Goal: Communication & Community: Share content

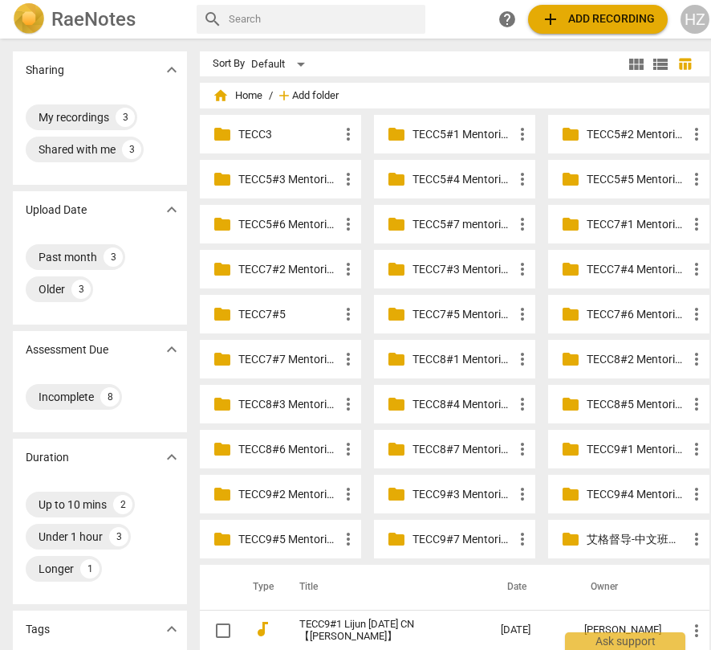
click at [307, 90] on span "Add folder" at bounding box center [315, 96] width 47 height 12
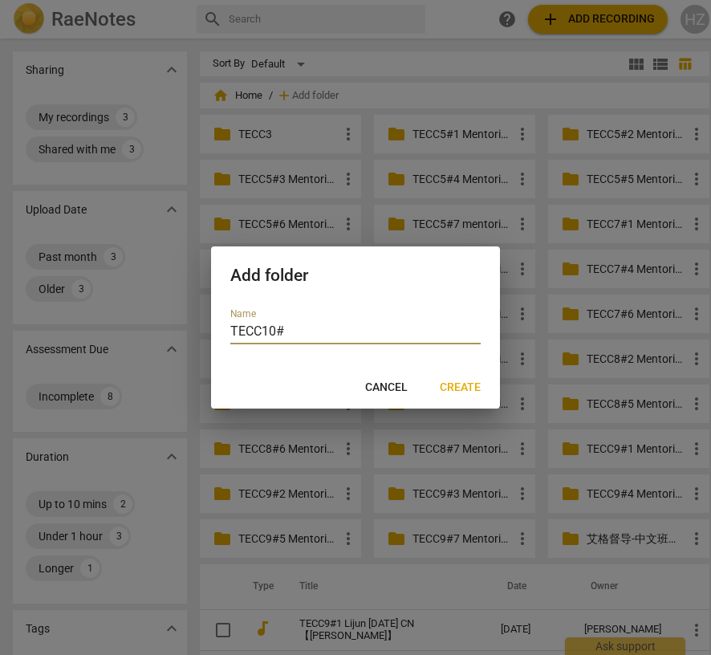
type input "TECC10#1"
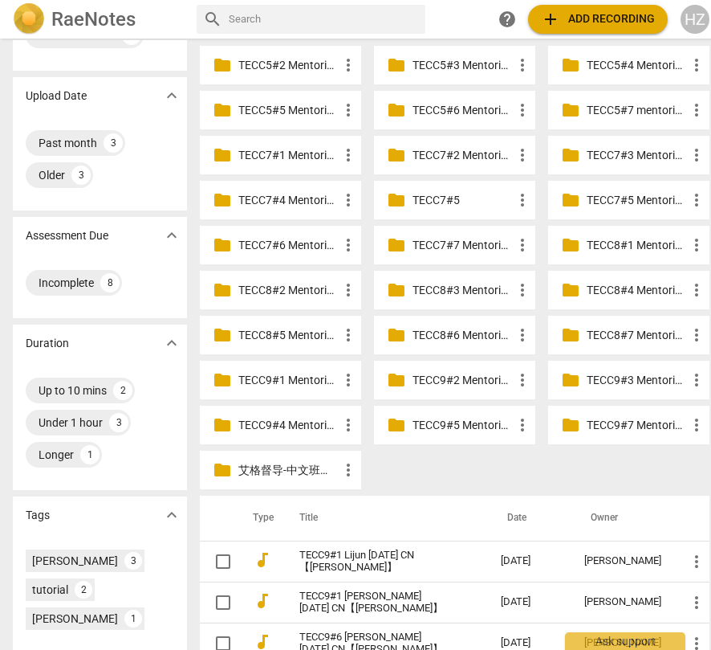
scroll to position [145, 0]
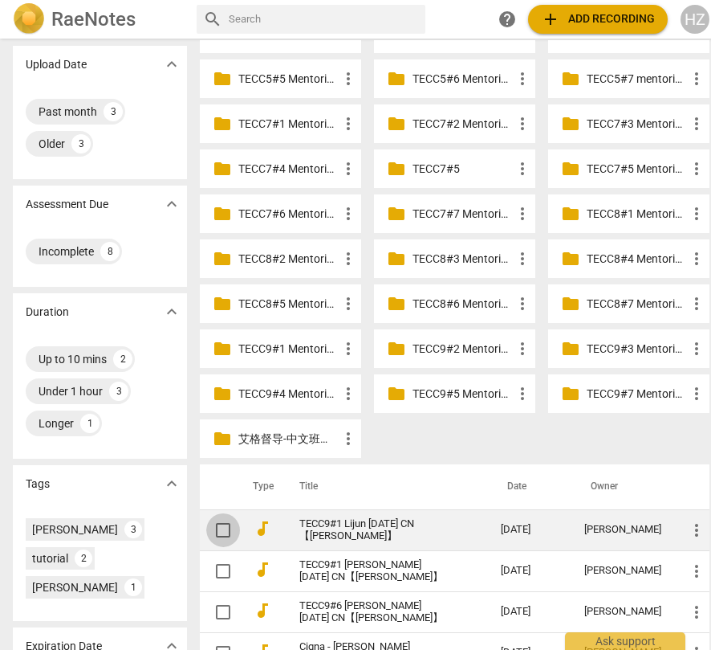
click at [221, 530] on input "checkbox" at bounding box center [223, 529] width 34 height 19
checkbox input "false"
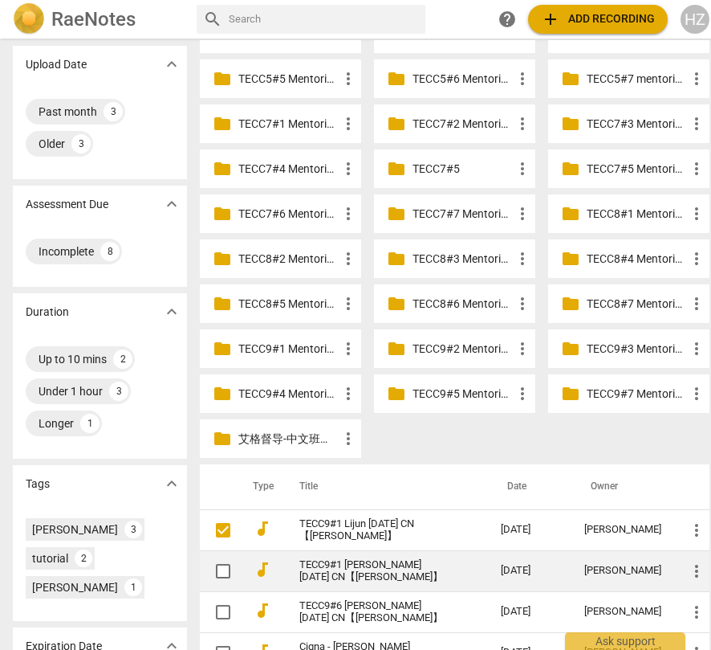
click at [221, 568] on input "checkbox" at bounding box center [223, 570] width 34 height 19
checkbox input "false"
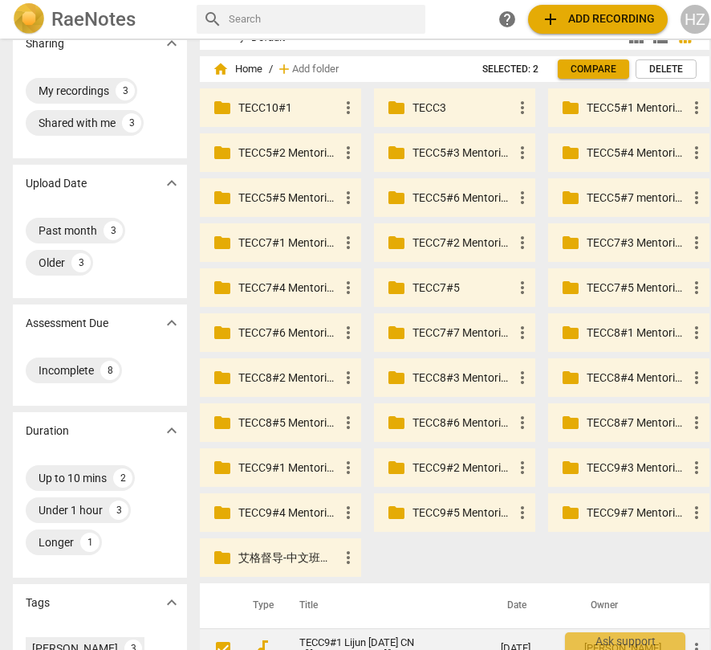
scroll to position [0, 0]
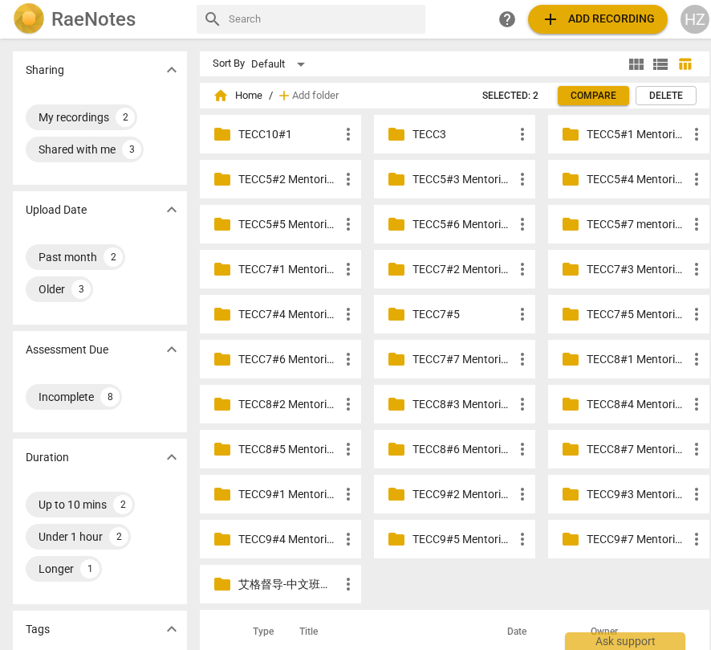
click at [343, 131] on span "more_vert" at bounding box center [348, 133] width 19 height 19
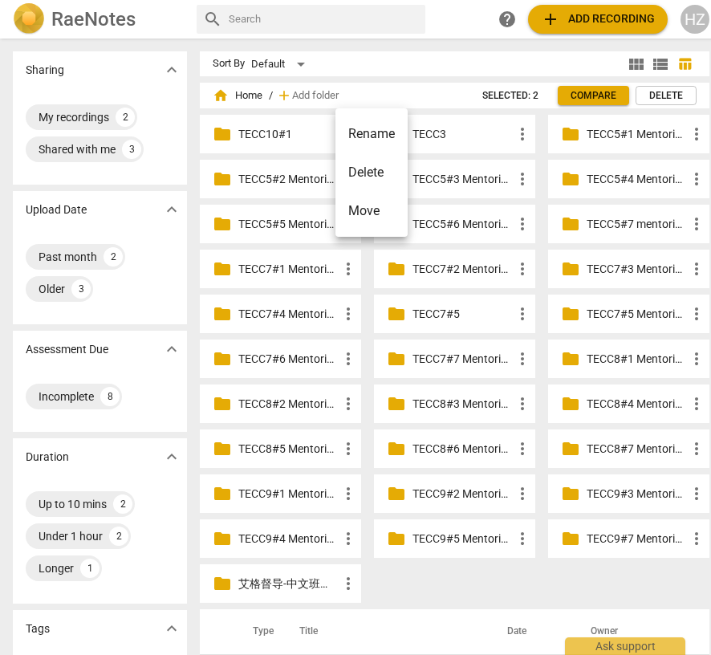
click at [381, 584] on div at bounding box center [355, 327] width 711 height 655
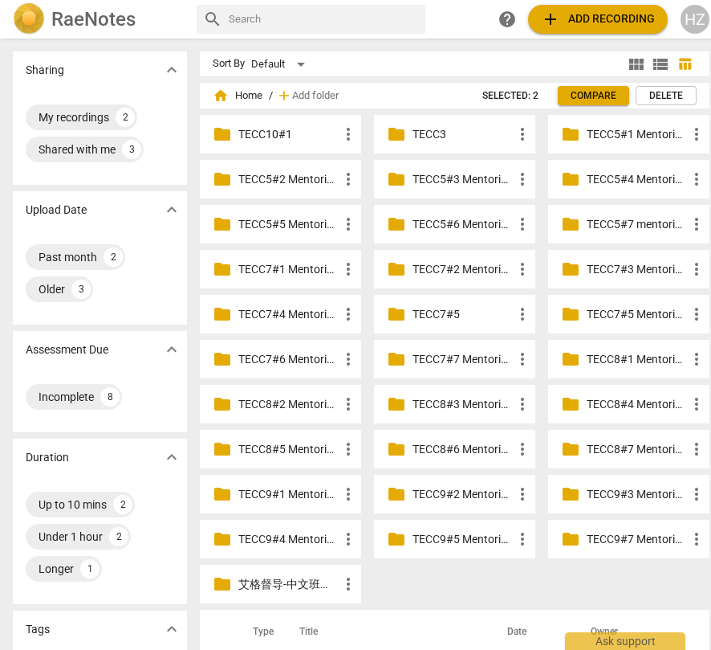
click at [381, 585] on div "folder TECC10#1 more_vert folder TECC3 more_vert folder TECC5#1 Mentoring more_…" at bounding box center [461, 362] width 523 height 495
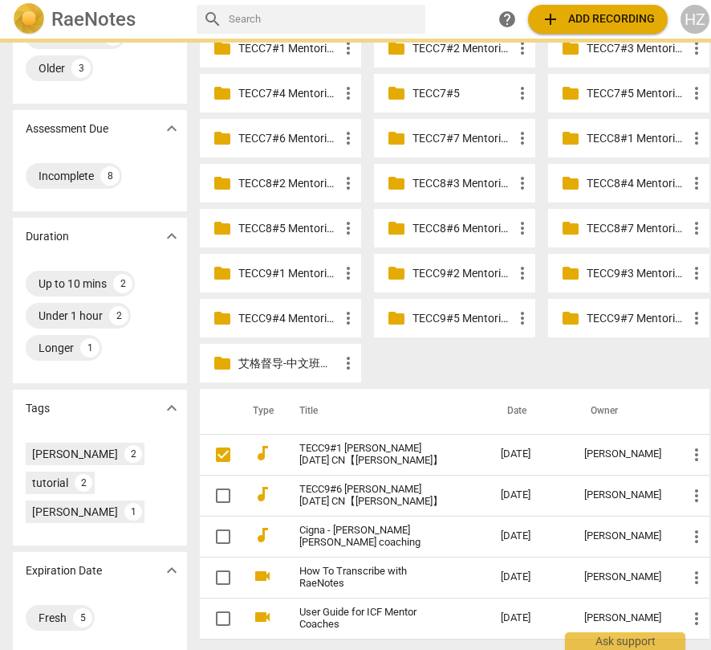
scroll to position [222, 0]
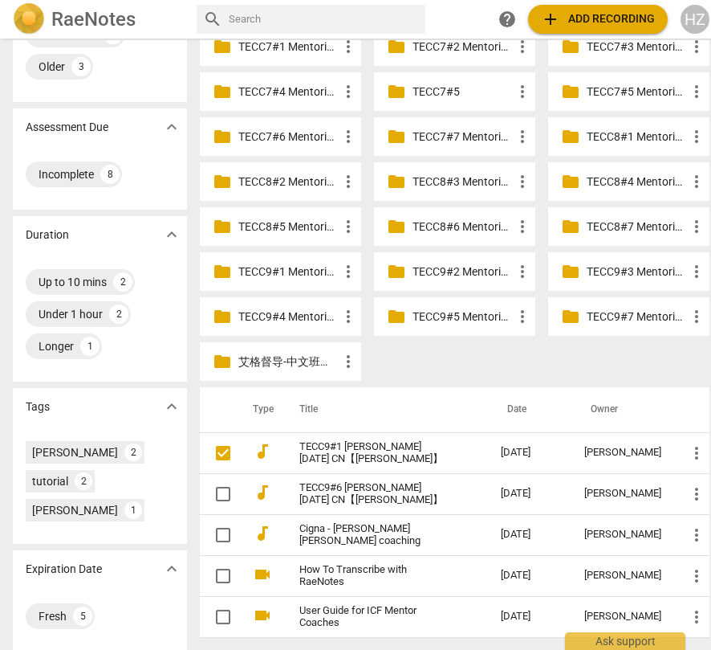
checkbox input "false"
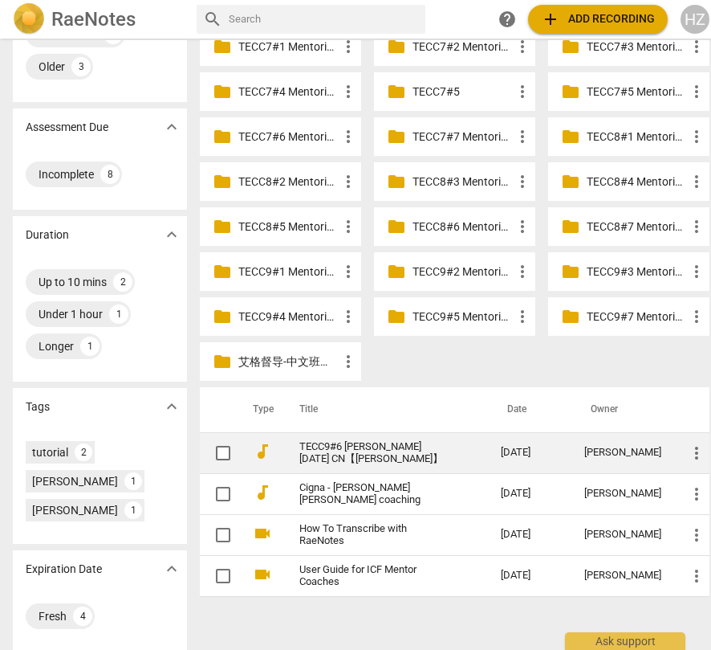
click at [345, 451] on link "TECC9#6 [PERSON_NAME] [DATE] CN【[PERSON_NAME]】" at bounding box center [371, 453] width 144 height 24
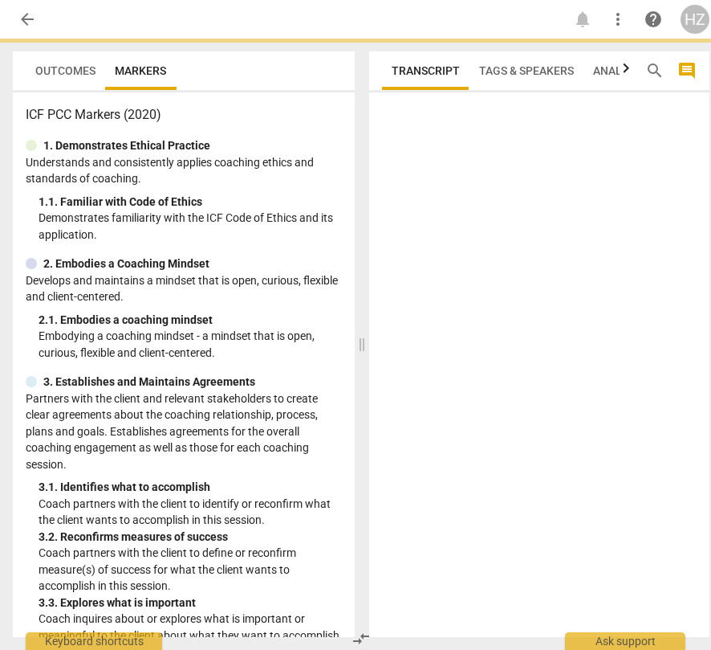
click at [26, 22] on span "arrow_back" at bounding box center [27, 19] width 19 height 19
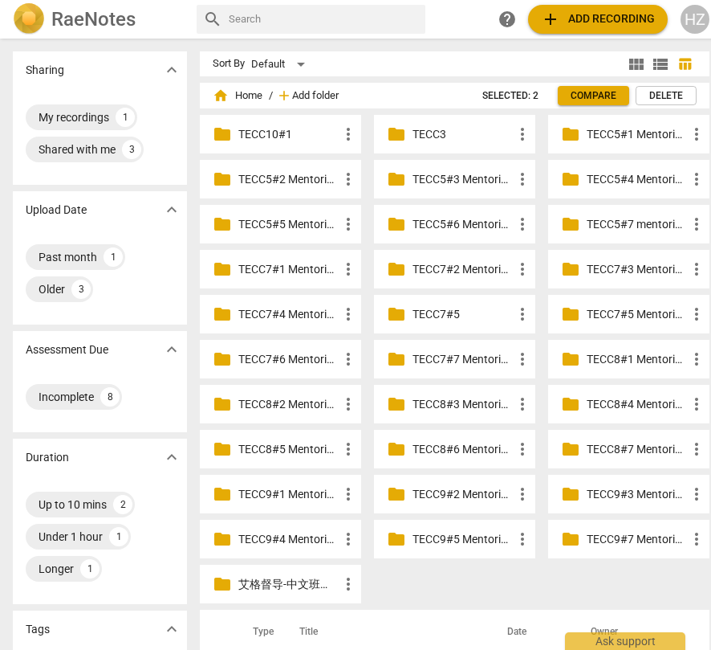
click at [295, 96] on span "Add folder" at bounding box center [315, 96] width 47 height 12
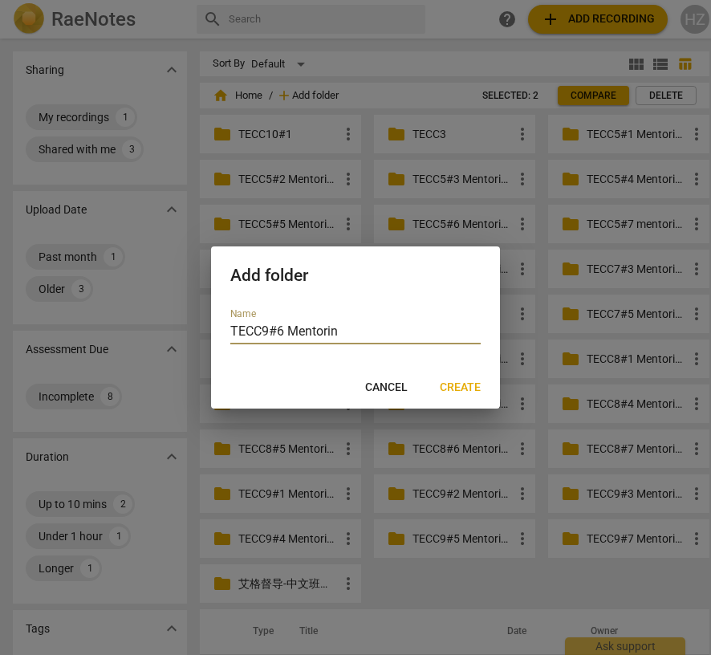
type input "TECC9#6 Mentoring"
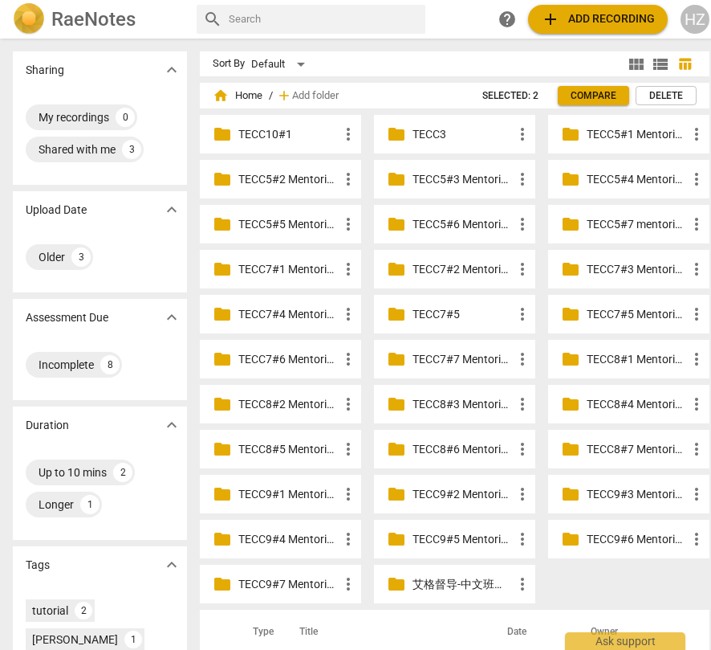
click at [394, 21] on span "add Add recording" at bounding box center [598, 19] width 114 height 19
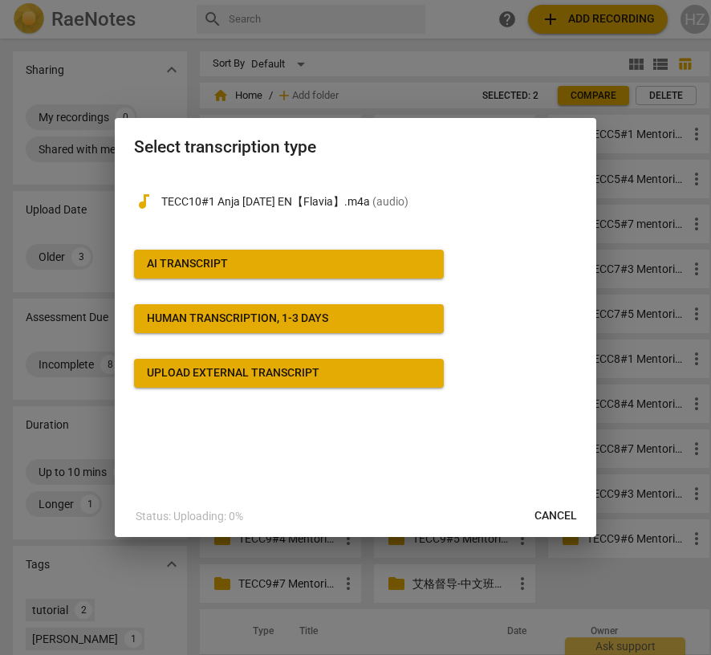
click at [321, 253] on button "AI Transcript" at bounding box center [289, 264] width 310 height 29
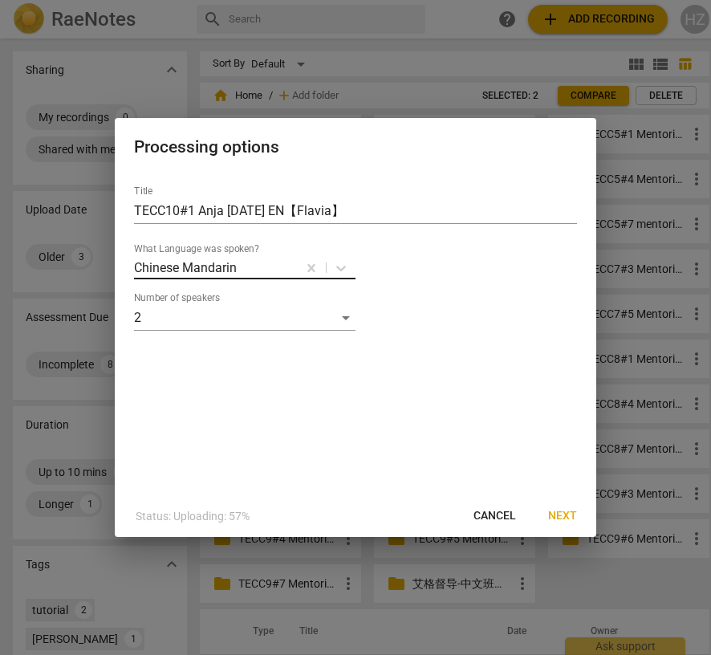
click at [288, 268] on div at bounding box center [266, 268] width 57 height 18
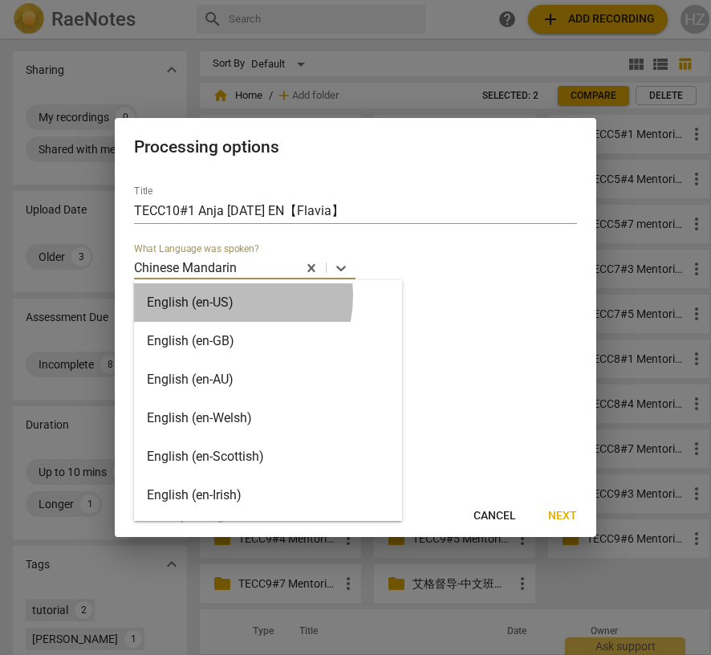
click at [223, 296] on div "English (en-US)" at bounding box center [268, 302] width 268 height 39
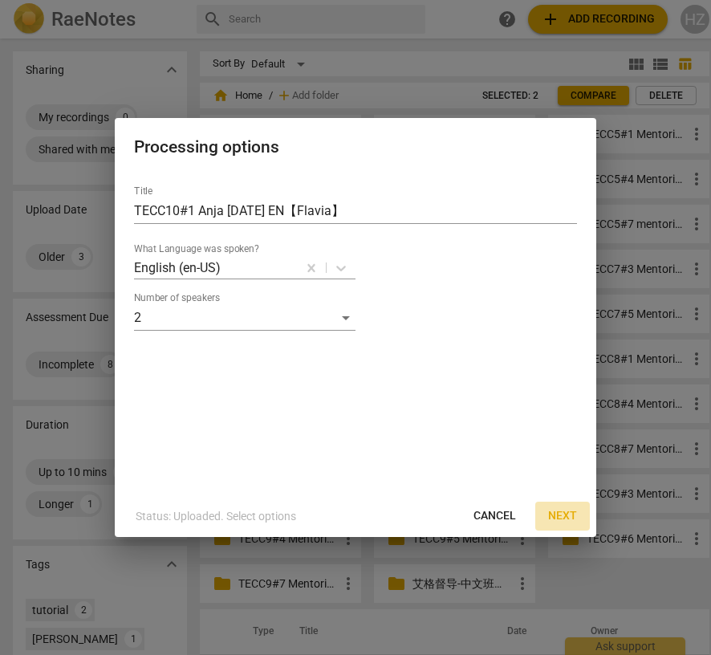
click at [394, 516] on span "Next" at bounding box center [562, 516] width 29 height 16
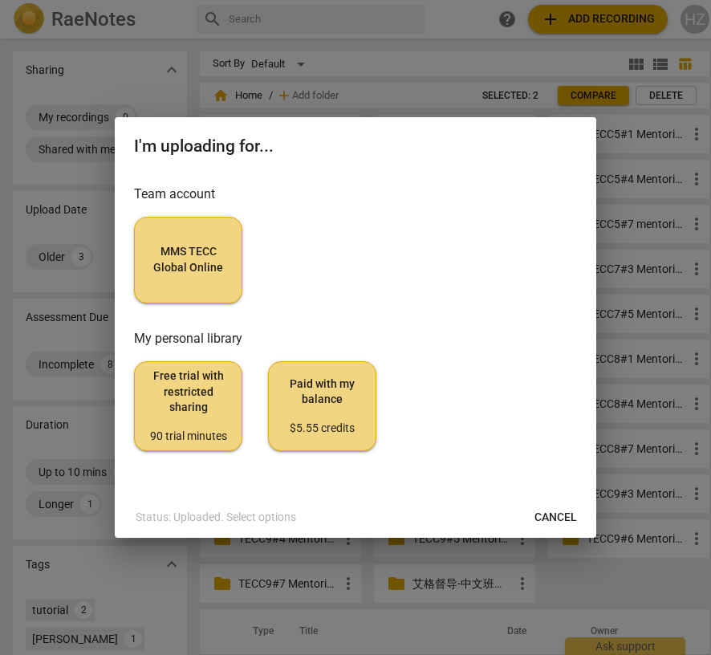
click at [222, 256] on span "MMS TECC Global Online" at bounding box center [188, 259] width 81 height 31
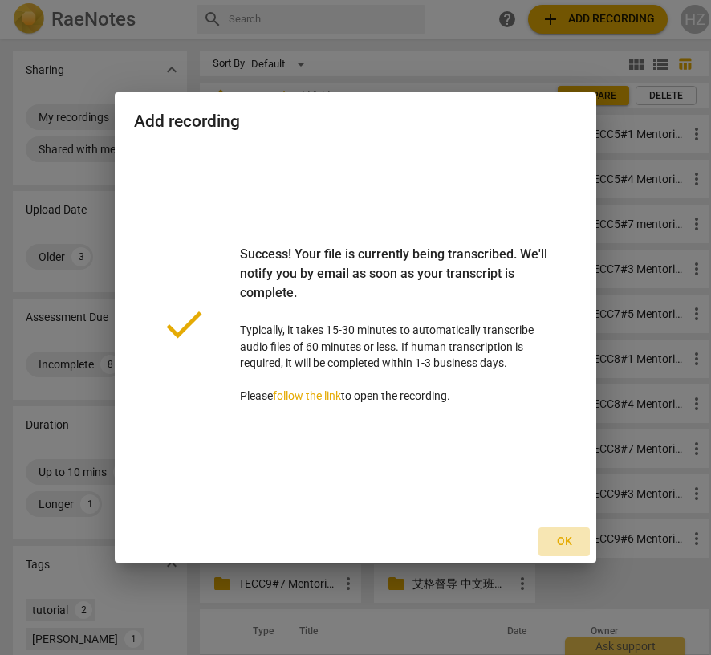
click at [394, 537] on span "Ok" at bounding box center [565, 542] width 26 height 16
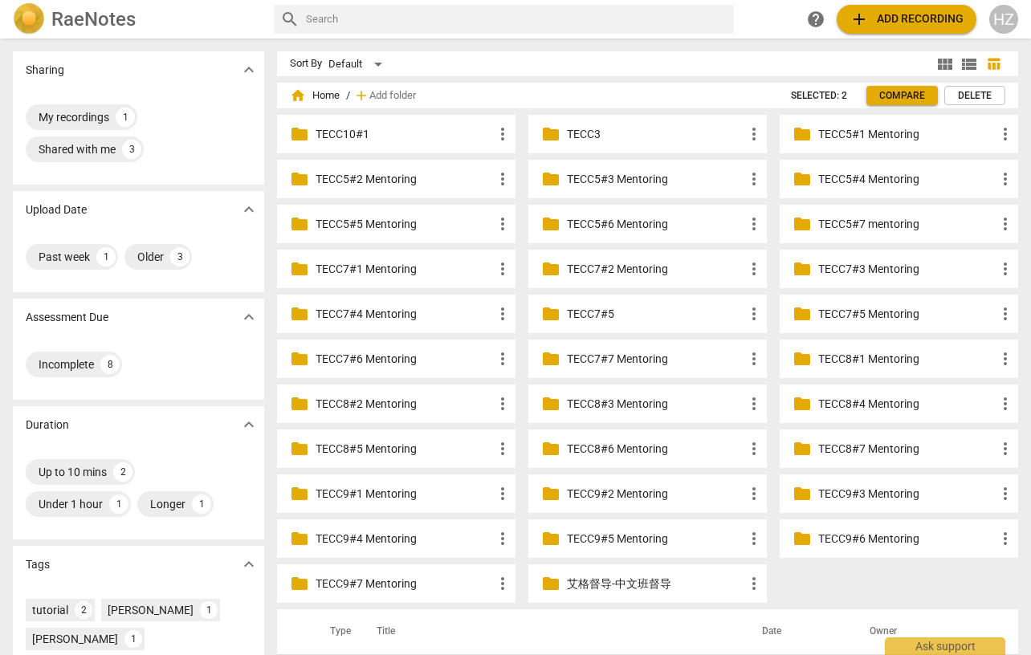
scroll to position [176, 0]
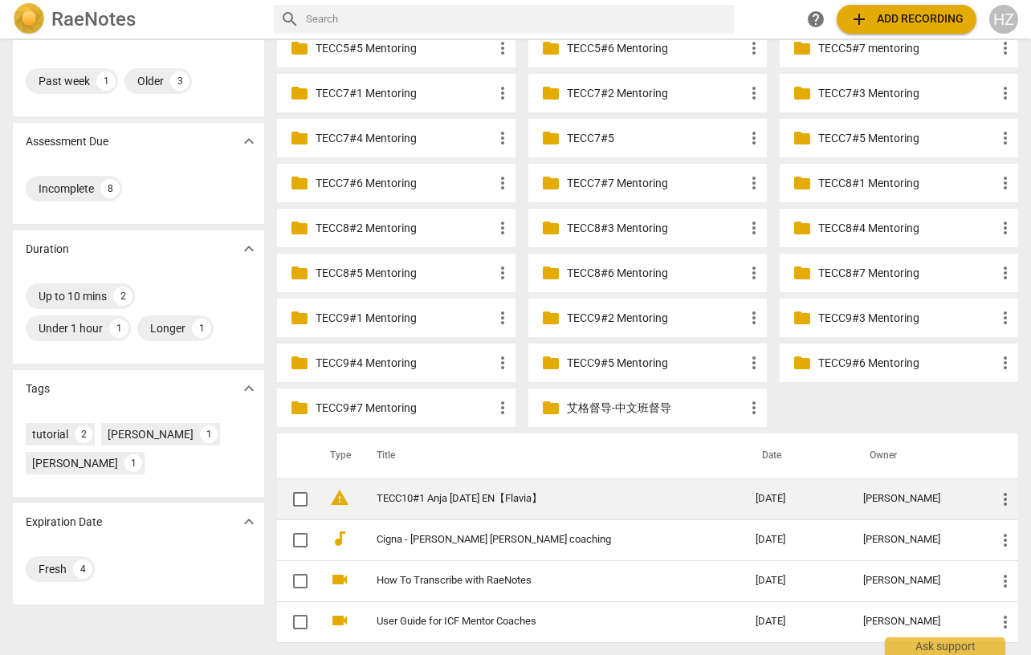
click at [394, 498] on link "TECC10#1 Anja [DATE] EN【Flavia】" at bounding box center [537, 499] width 321 height 12
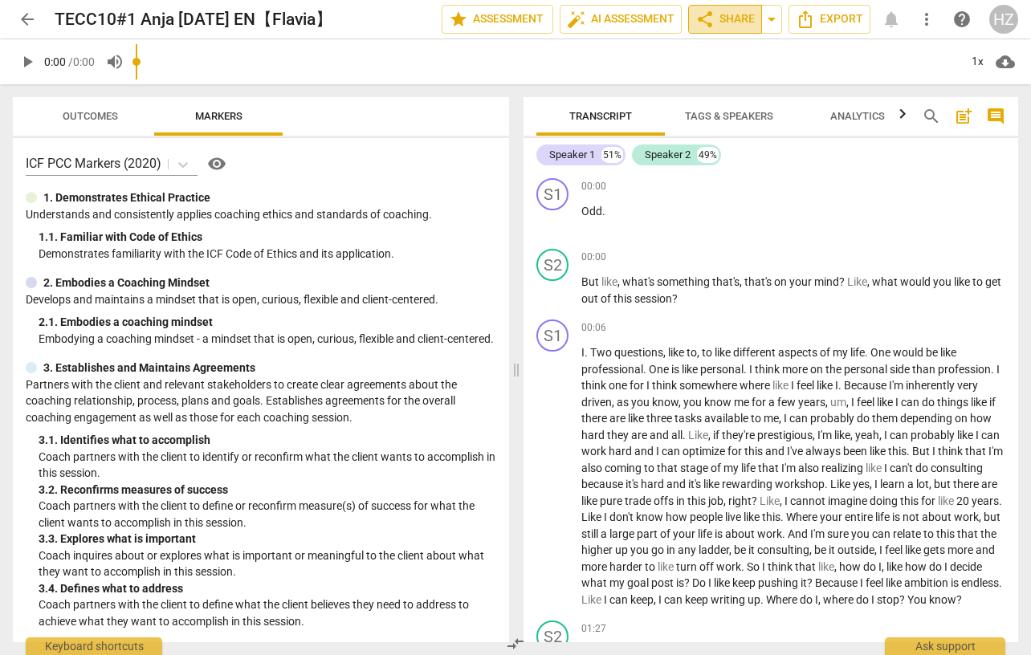
click at [394, 21] on span "share" at bounding box center [704, 19] width 19 height 19
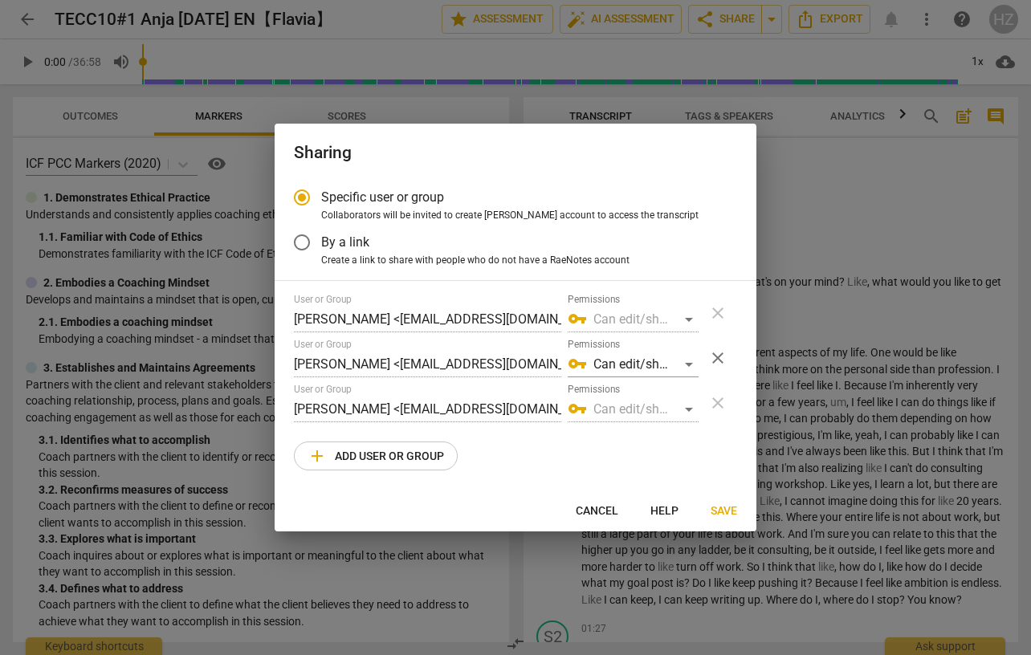
click at [345, 465] on span "add Add user or group" at bounding box center [376, 455] width 136 height 19
radio input "false"
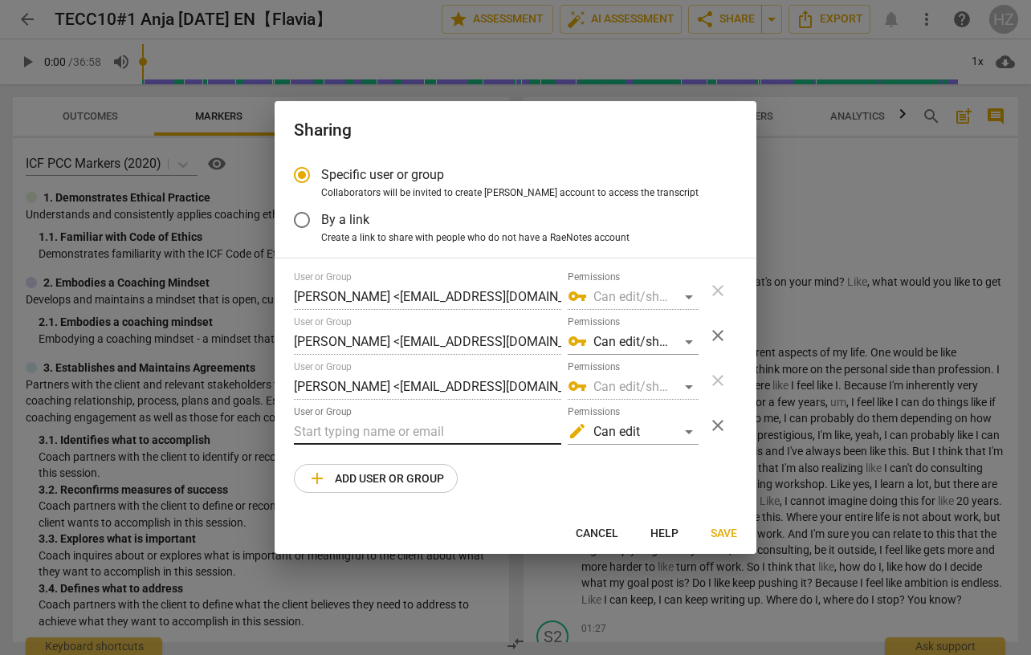
click at [350, 433] on input "text" at bounding box center [427, 432] width 267 height 26
paste input "[EMAIL_ADDRESS][DOMAIN_NAME]"
type input "[EMAIL_ADDRESS][DOMAIN_NAME]"
click at [394, 532] on span "Save" at bounding box center [724, 534] width 26 height 16
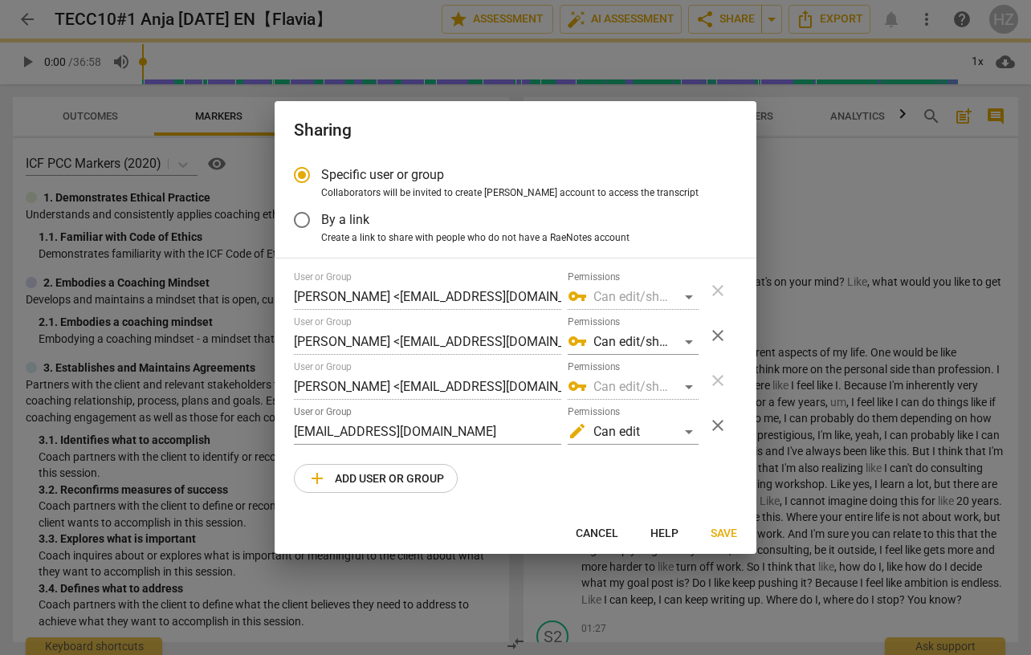
radio input "false"
type input "[PERSON_NAME] <[PERSON_NAME][EMAIL_ADDRESS][DOMAIN_NAME]>"
